Goal: Information Seeking & Learning: Learn about a topic

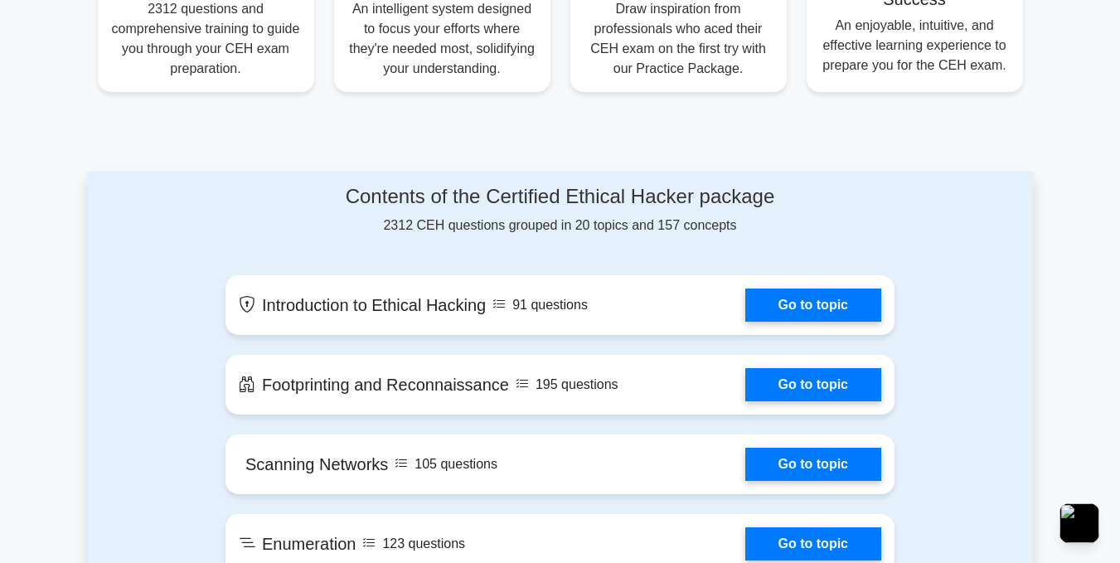
scroll to position [746, 0]
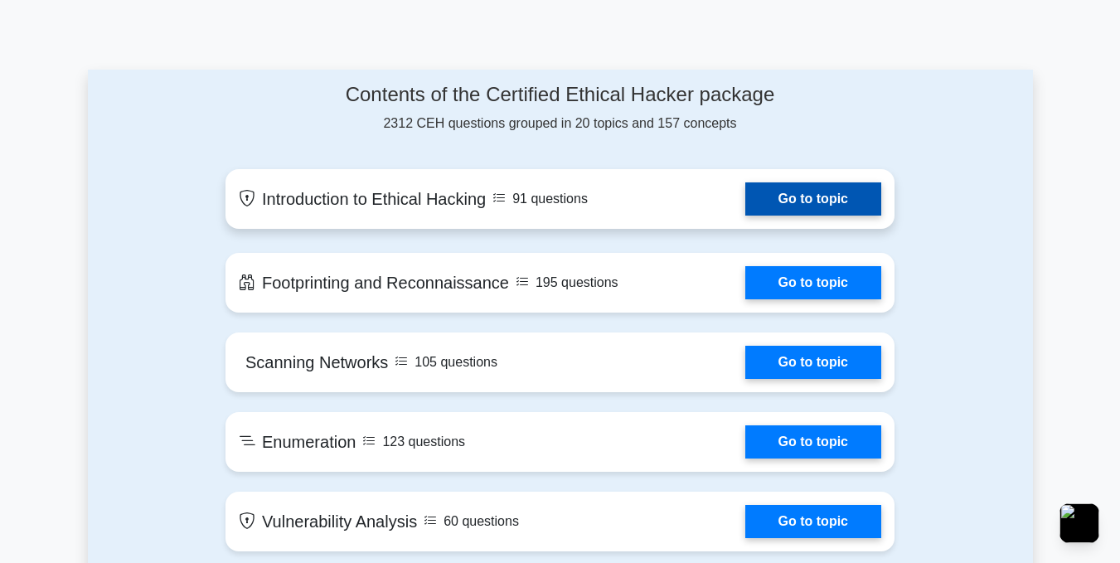
click at [806, 196] on link "Go to topic" at bounding box center [813, 198] width 136 height 33
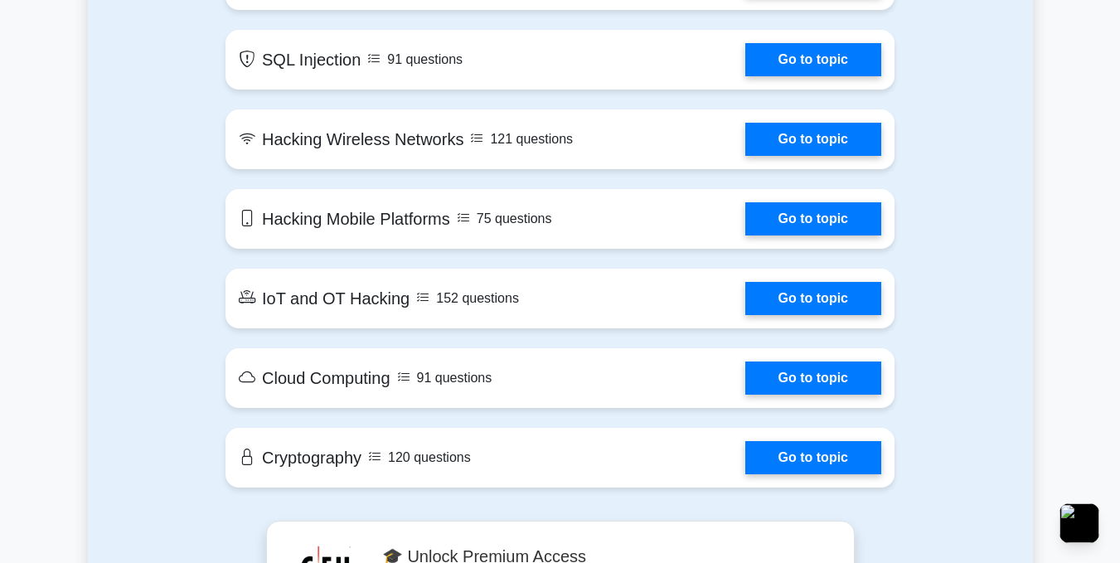
scroll to position [2321, 0]
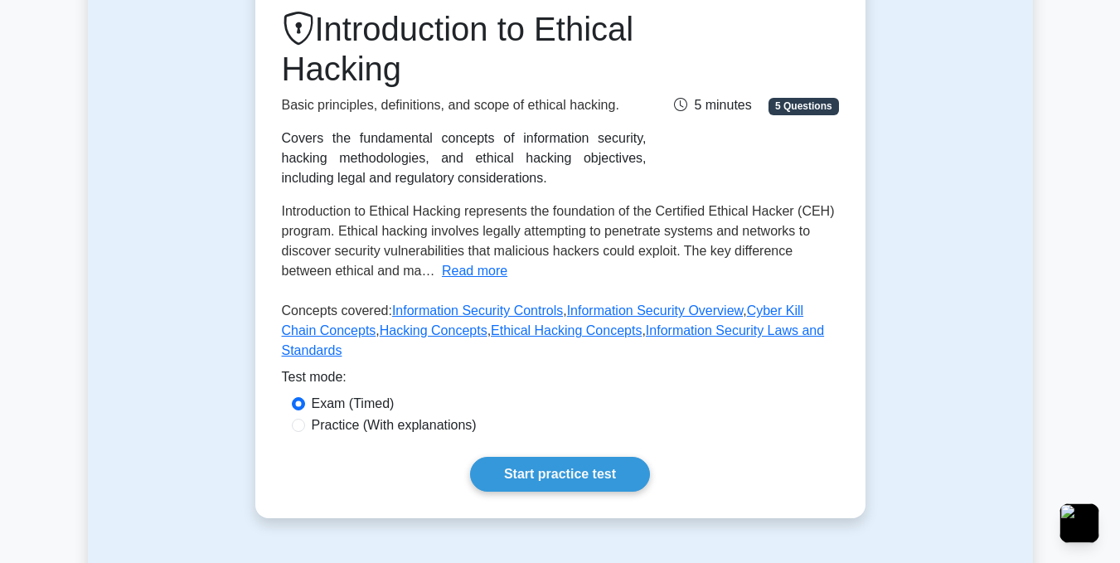
scroll to position [249, 0]
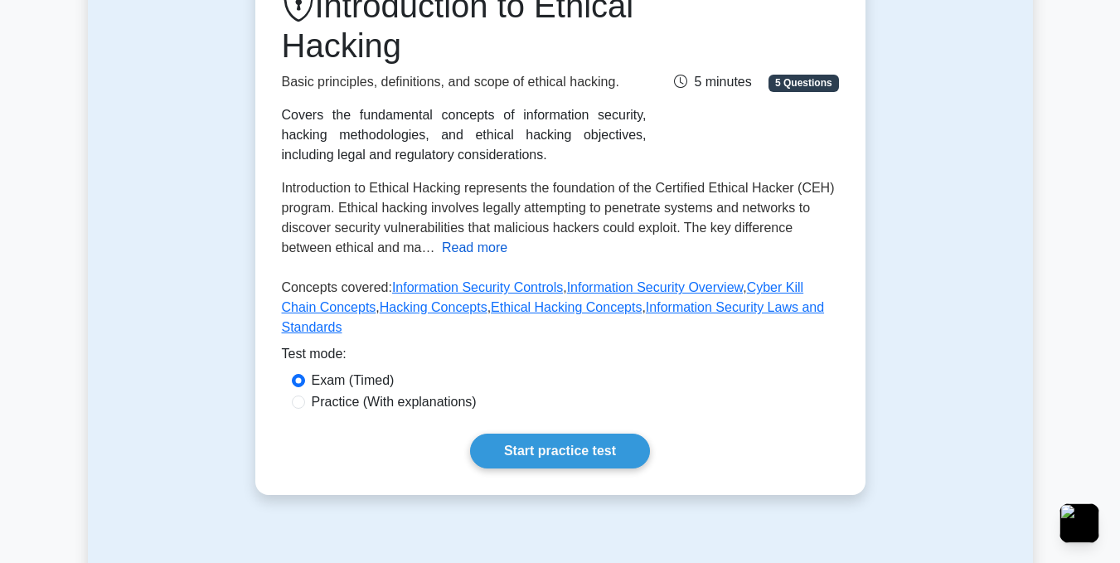
click at [463, 252] on button "Read more" at bounding box center [474, 248] width 65 height 20
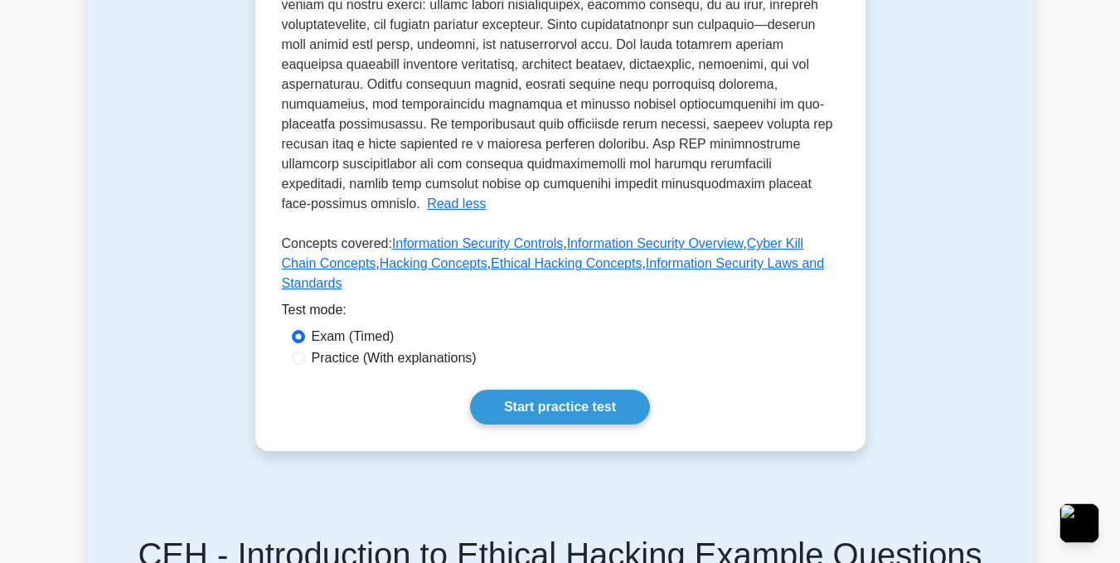
scroll to position [663, 0]
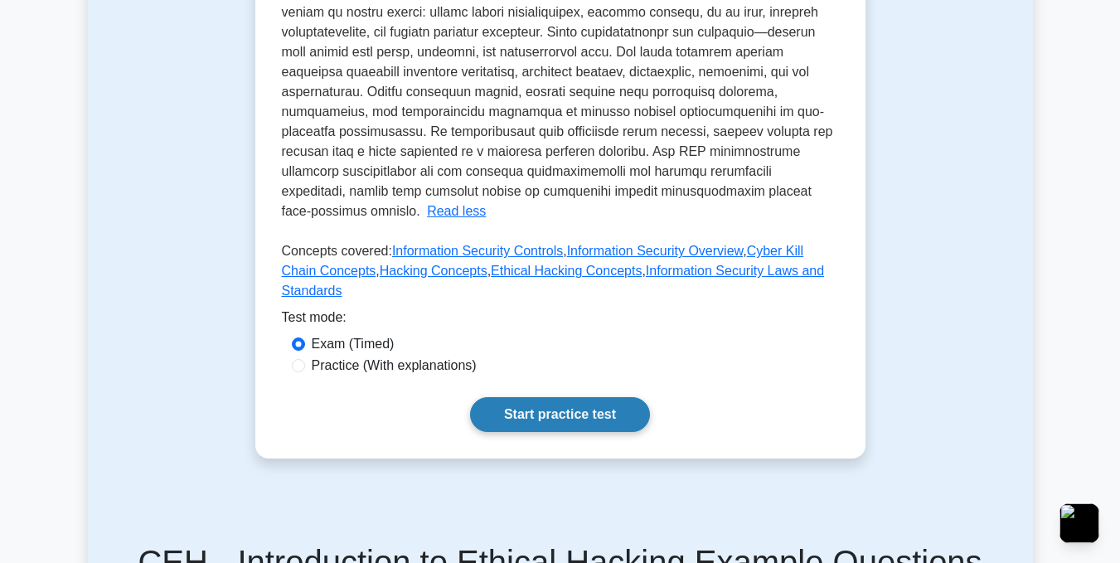
click at [602, 397] on link "Start practice test" at bounding box center [560, 414] width 180 height 35
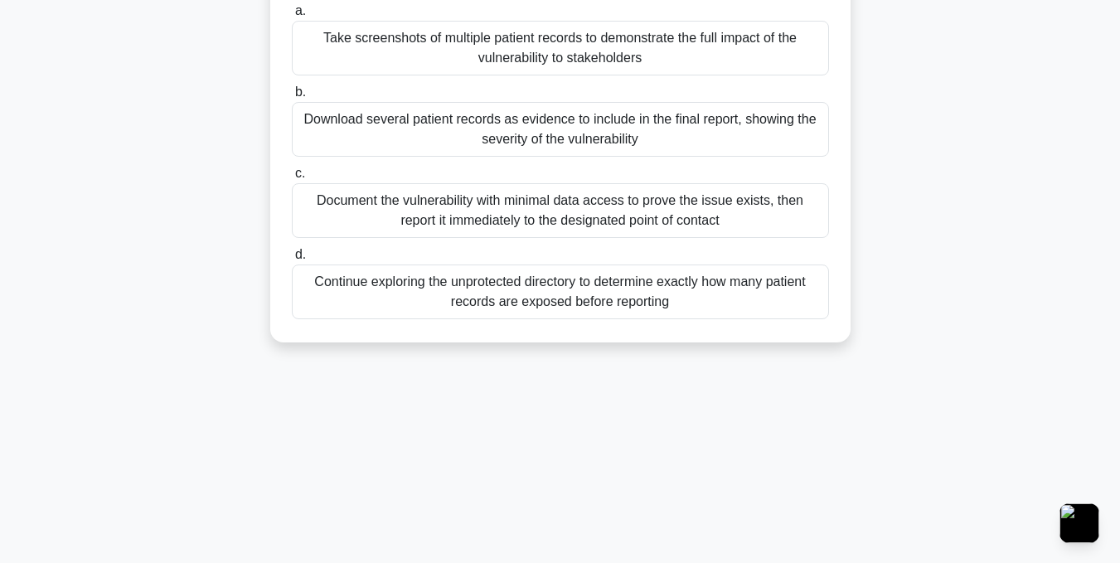
click at [512, 212] on div "Document the vulnerability with minimal data access to prove the issue exists, …" at bounding box center [560, 210] width 537 height 55
click at [292, 179] on input "c. Document the vulnerability with minimal data access to prove the issue exist…" at bounding box center [292, 173] width 0 height 11
